Goal: Transaction & Acquisition: Book appointment/travel/reservation

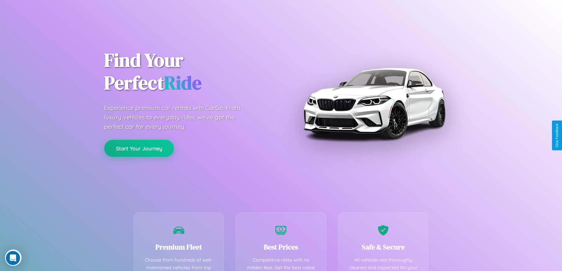
click at [139, 148] on button "Start Your Journey" at bounding box center [139, 148] width 70 height 17
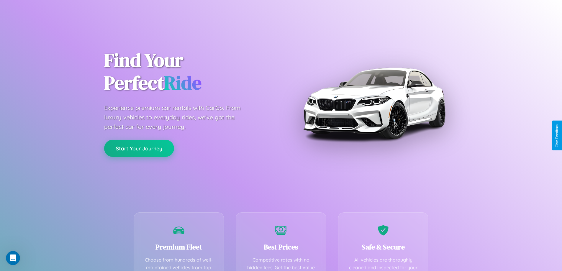
click at [139, 148] on button "Start Your Journey" at bounding box center [139, 148] width 70 height 17
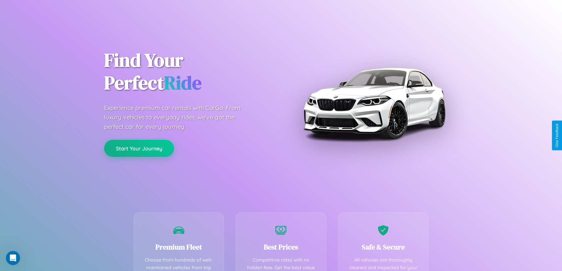
click at [139, 148] on button "Start Your Journey" at bounding box center [139, 148] width 70 height 17
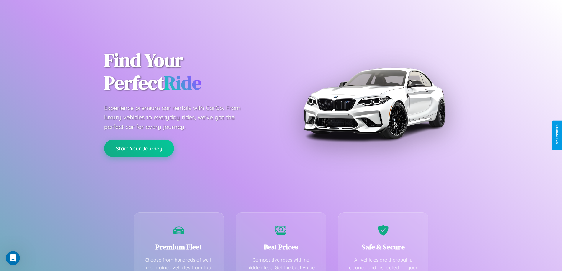
click at [139, 148] on button "Start Your Journey" at bounding box center [139, 148] width 70 height 17
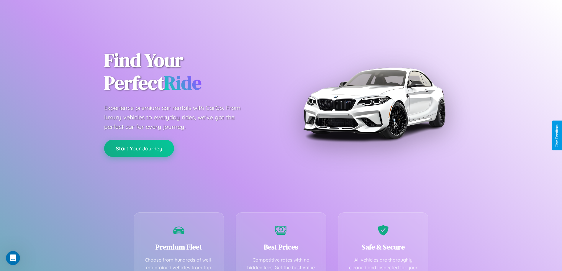
click at [139, 148] on button "Start Your Journey" at bounding box center [139, 148] width 70 height 17
